Goal: Information Seeking & Learning: Learn about a topic

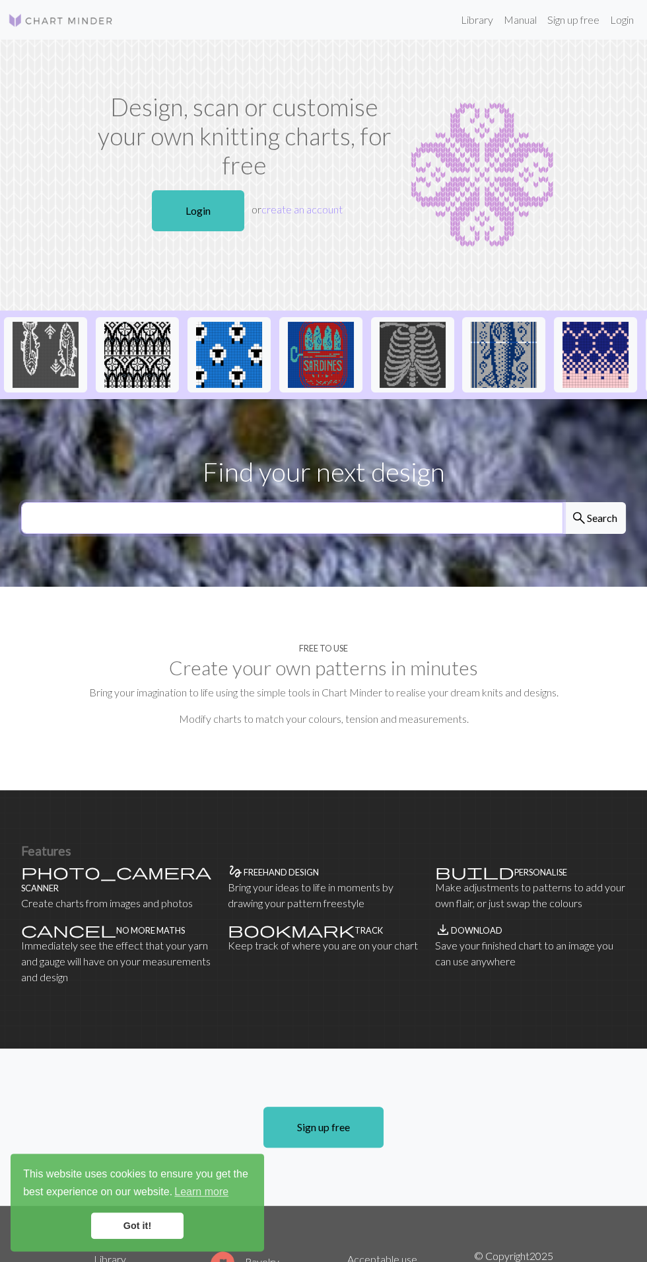
click at [468, 525] on input "text" at bounding box center [292, 518] width 542 height 32
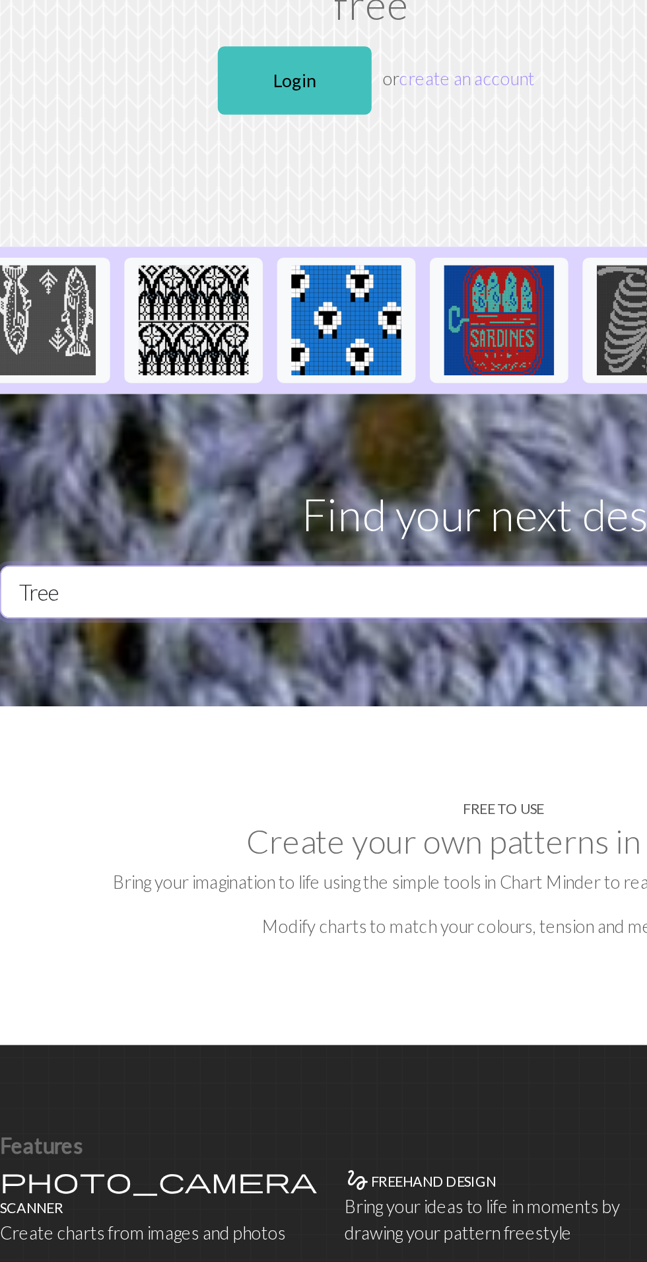
type input "Tree"
click at [563, 502] on button "search Search" at bounding box center [594, 518] width 63 height 32
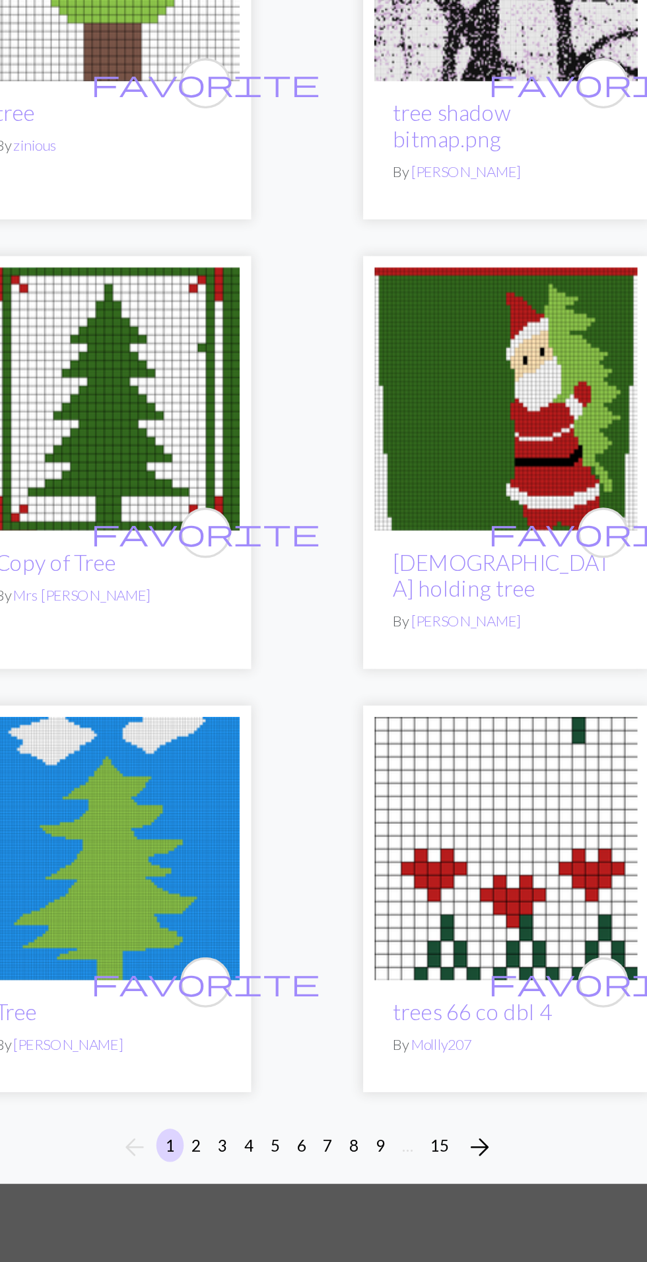
scroll to position [5772, 0]
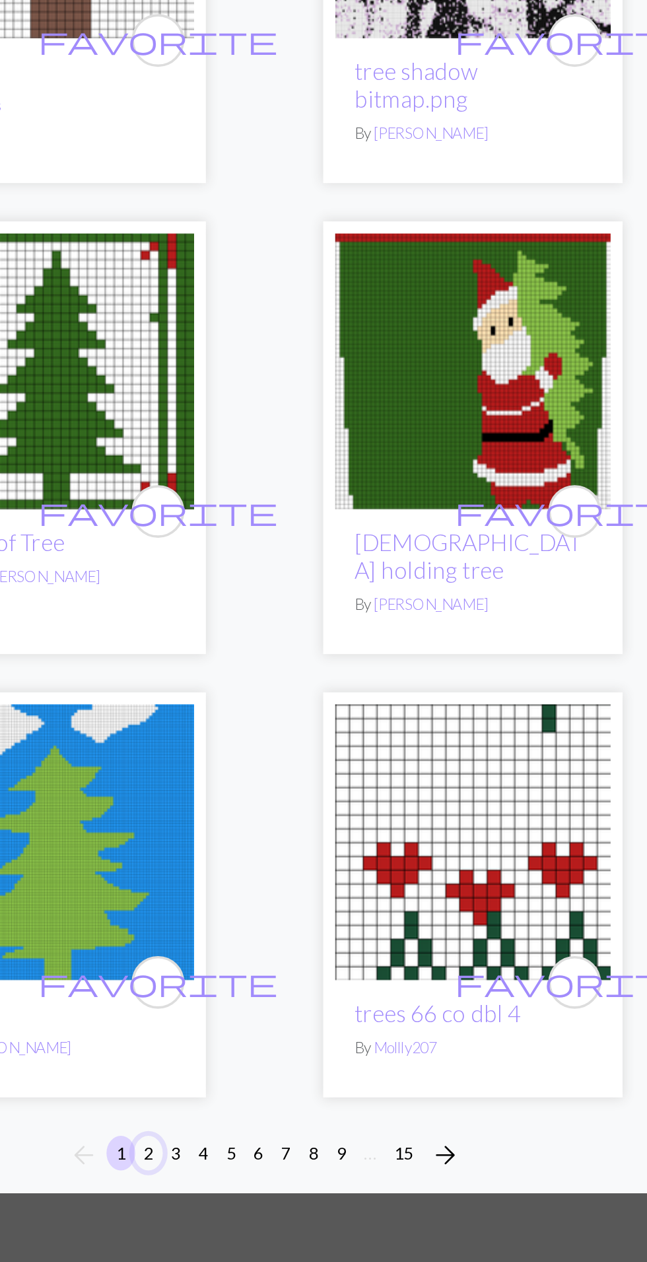
click at [259, 1074] on button "2" at bounding box center [260, 1083] width 16 height 19
click at [258, 1074] on button "2" at bounding box center [260, 1083] width 16 height 19
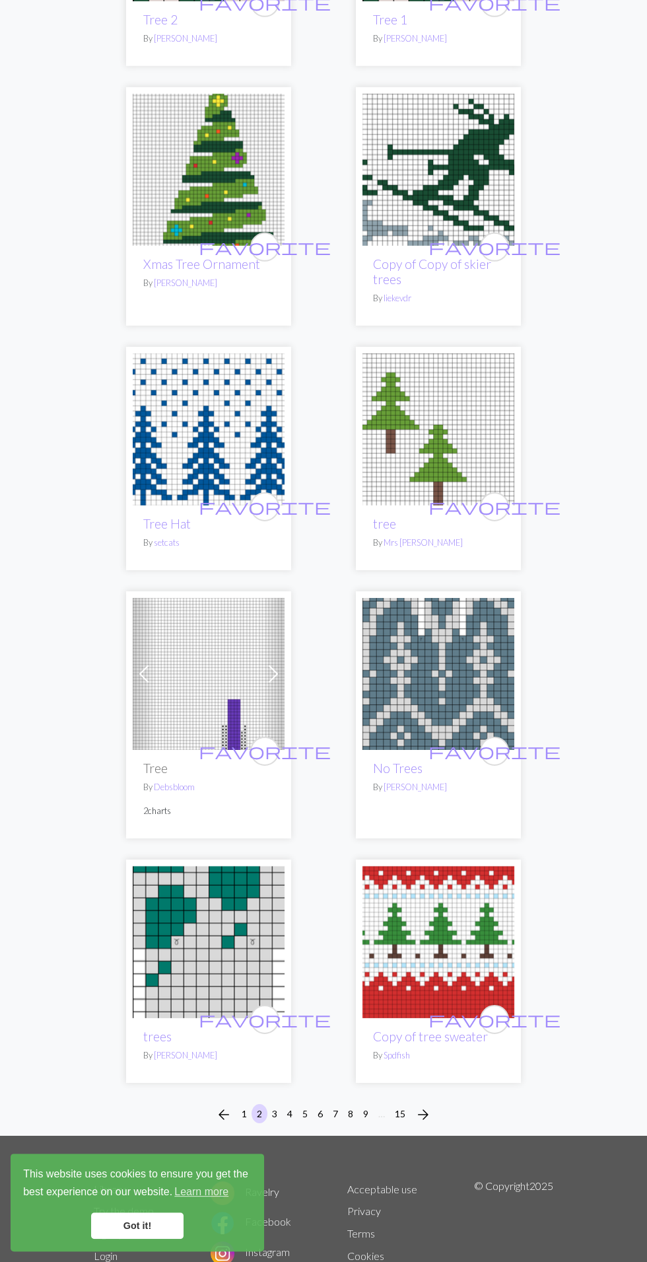
scroll to position [6016, 0]
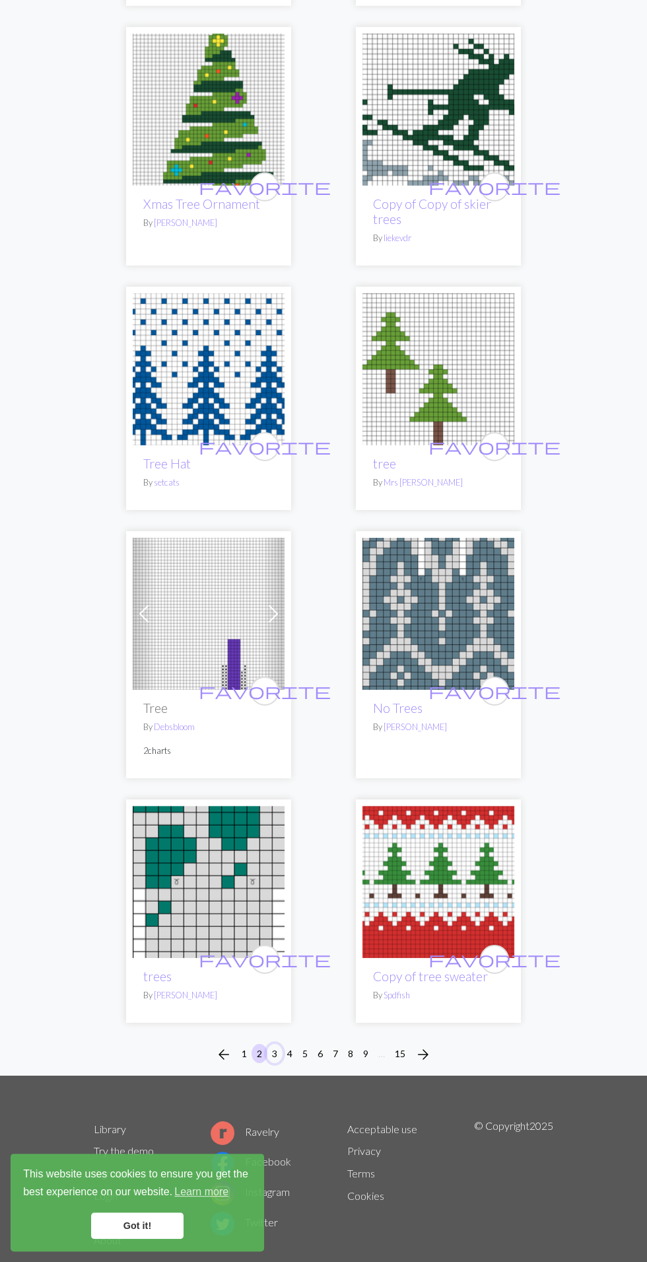
click at [274, 1044] on button "3" at bounding box center [275, 1053] width 16 height 19
